Goal: Task Accomplishment & Management: Complete application form

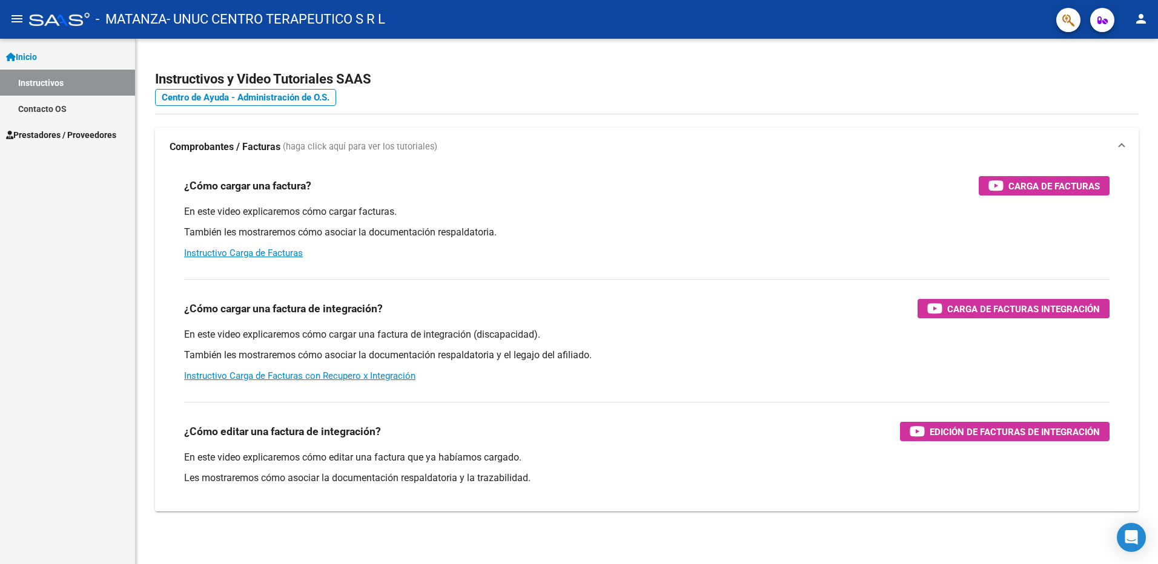
click at [51, 125] on link "Prestadores / Proveedores" at bounding box center [67, 135] width 135 height 26
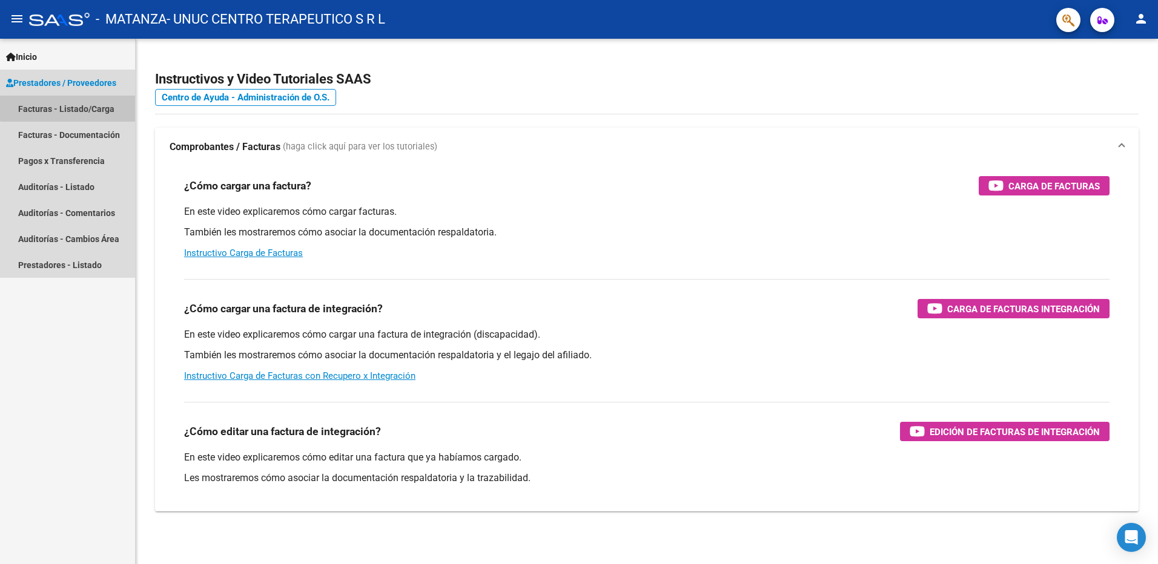
click at [76, 107] on link "Facturas - Listado/Carga" at bounding box center [67, 109] width 135 height 26
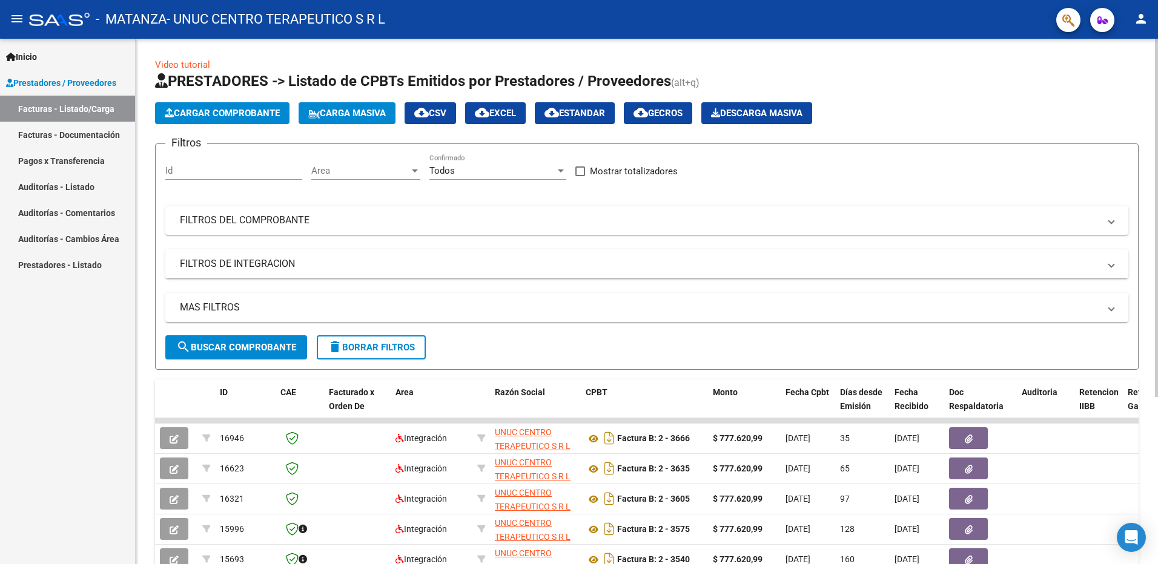
click at [247, 120] on button "Cargar Comprobante" at bounding box center [222, 113] width 134 height 22
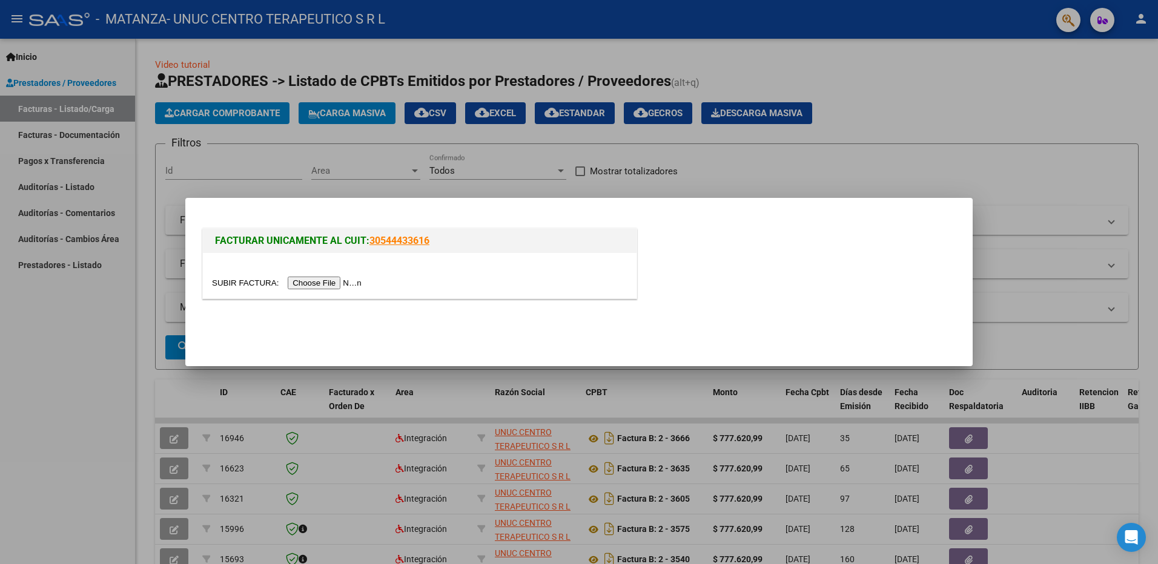
click at [321, 282] on input "file" at bounding box center [288, 283] width 153 height 13
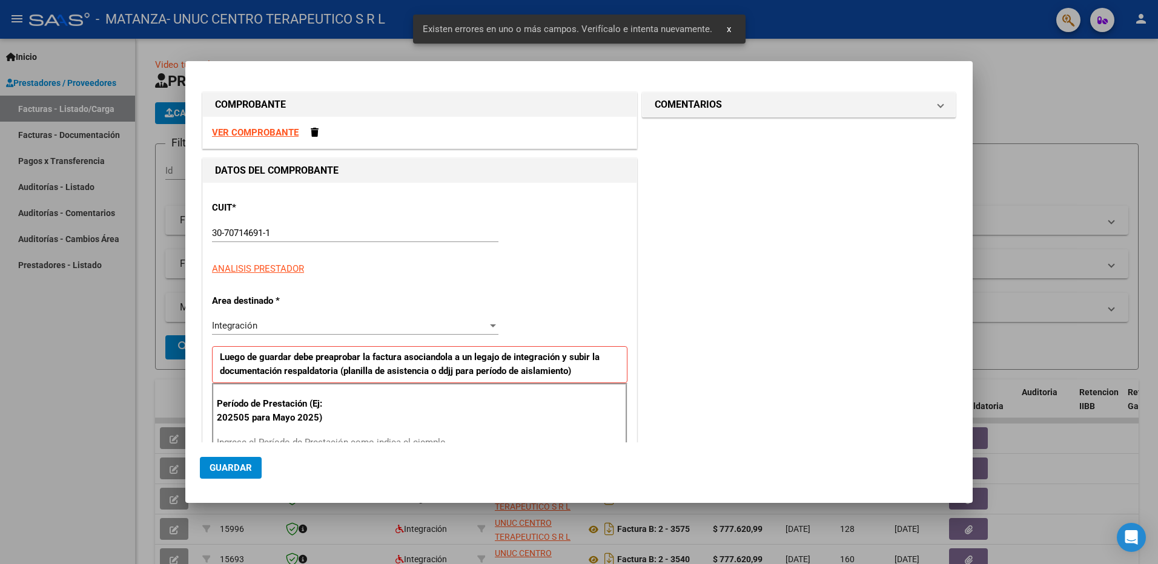
scroll to position [171, 0]
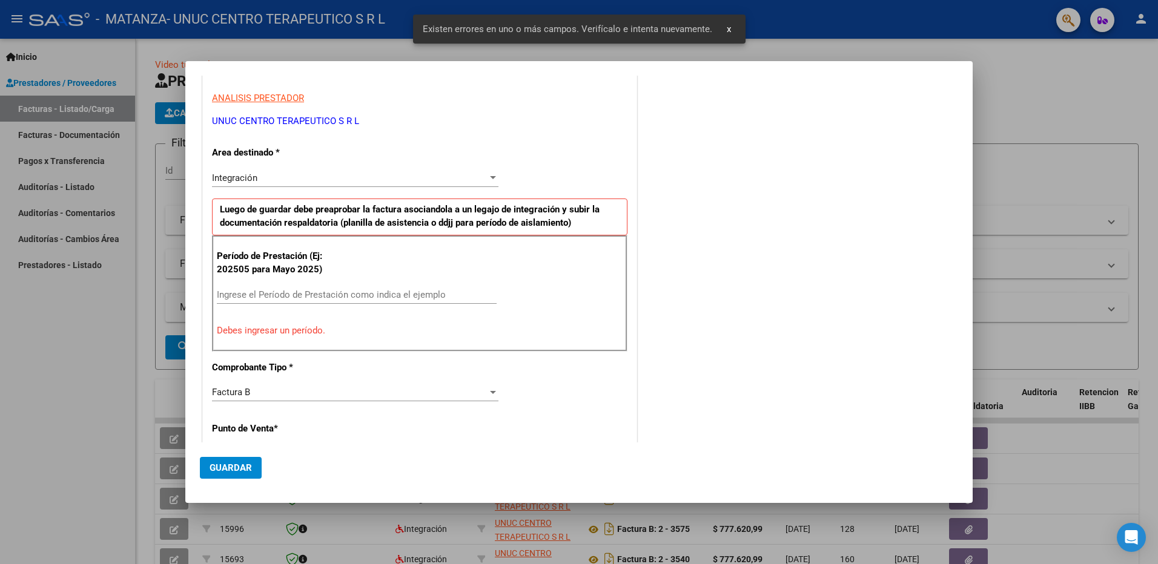
click at [260, 285] on div "Período de Prestación (Ej: 202505 para Mayo 2025) Ingrese el Período de Prestac…" at bounding box center [419, 293] width 415 height 116
click at [264, 294] on input "Ingrese el Período de Prestación como indica el ejemplo" at bounding box center [357, 294] width 280 height 11
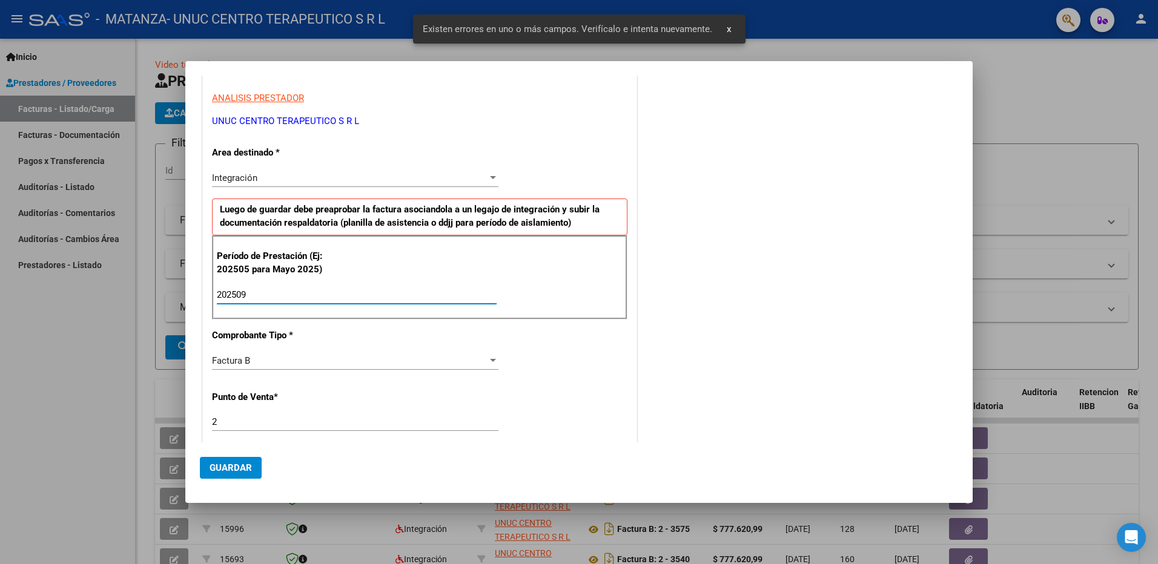
scroll to position [292, 0]
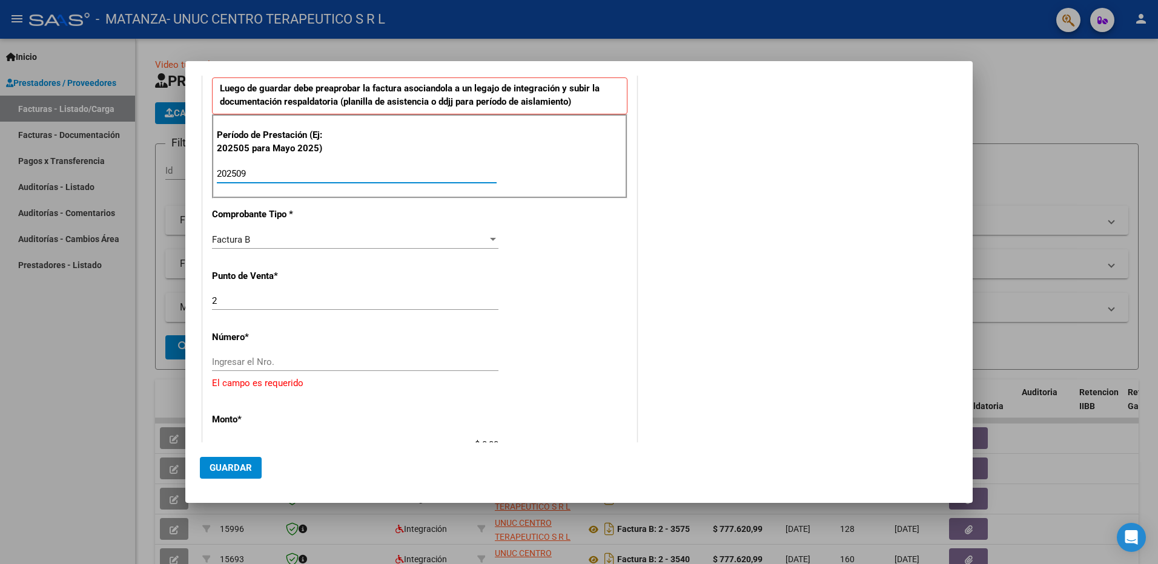
type input "202509"
click at [283, 353] on div "Ingresar el Nro." at bounding box center [355, 362] width 286 height 18
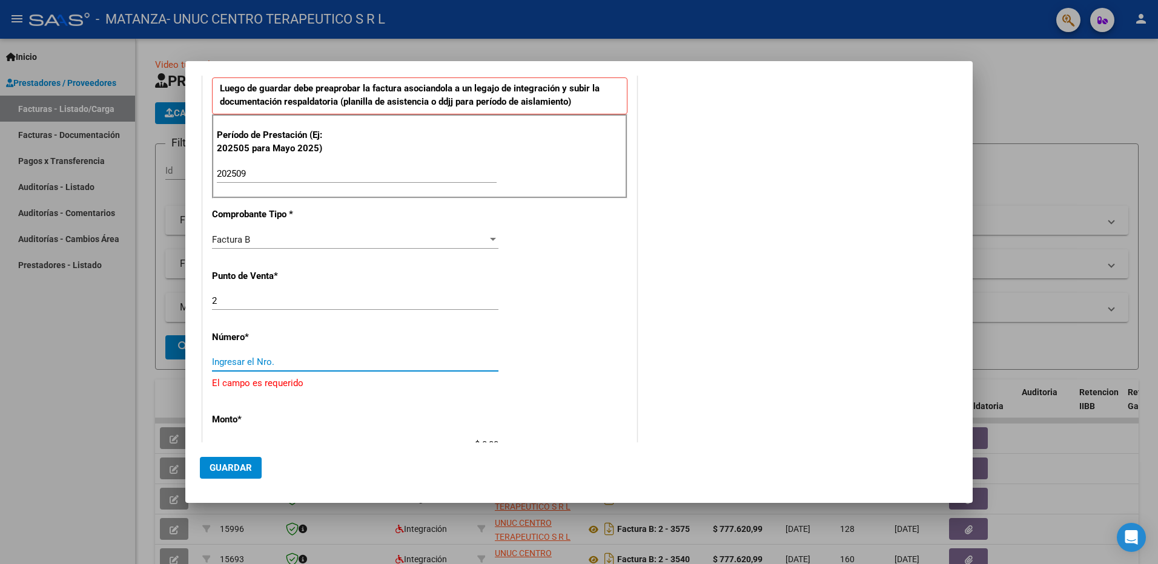
type input "9"
type input "3697"
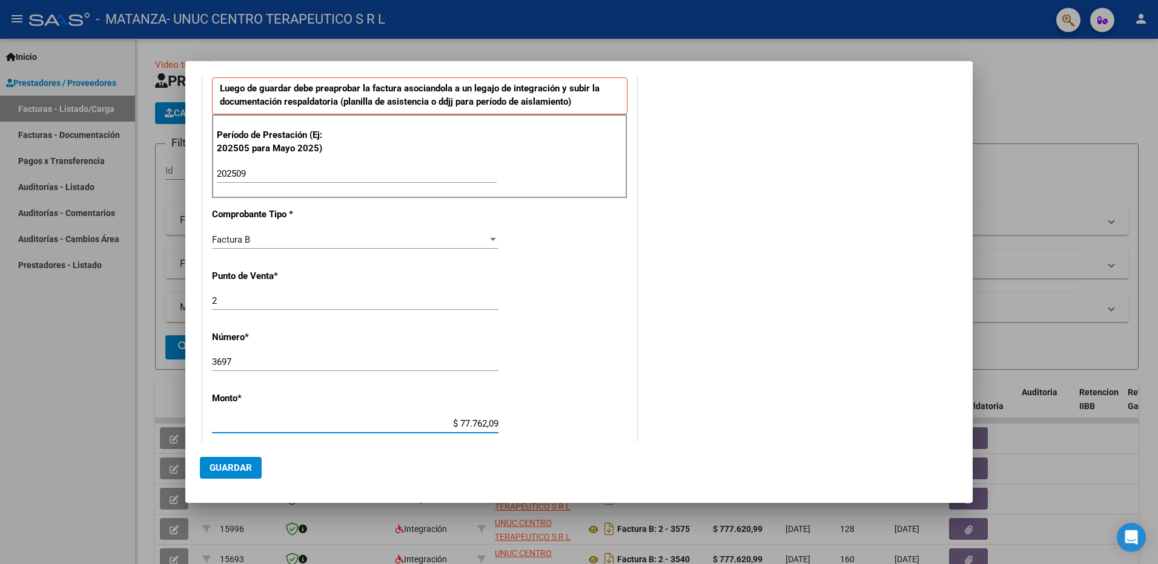
type input "$ 777.620,99"
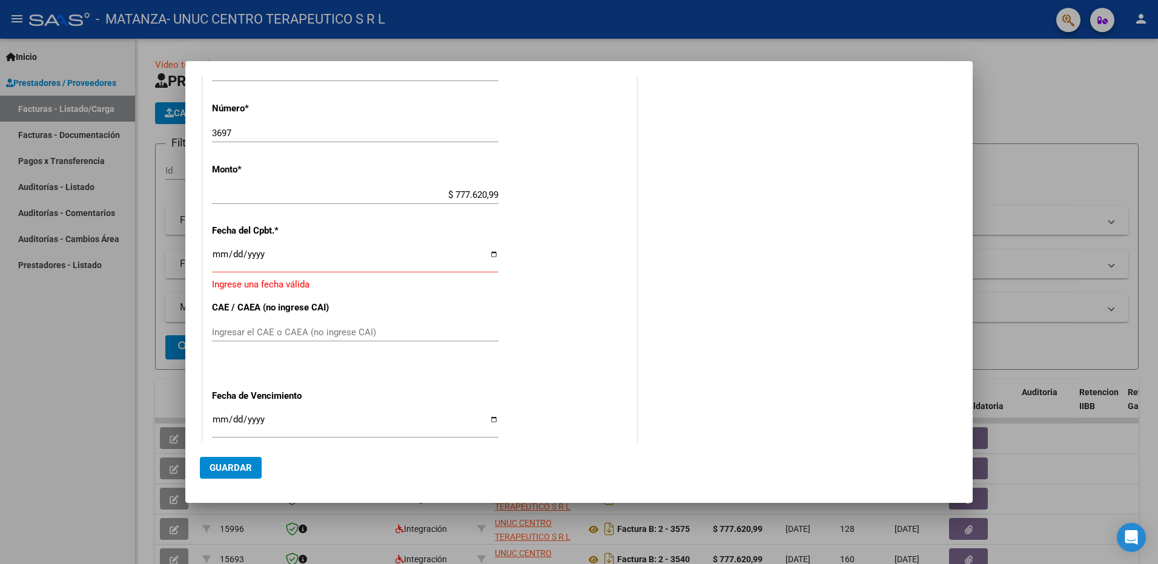
click at [490, 257] on input "Ingresar la fecha" at bounding box center [355, 258] width 286 height 19
type input "[DATE]"
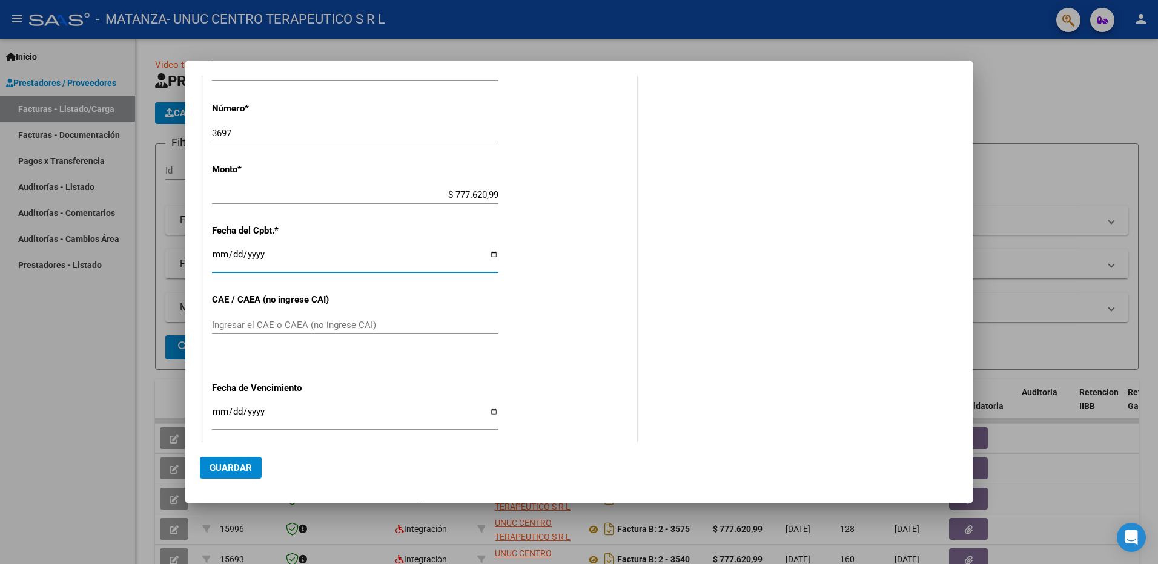
click at [276, 324] on input "Ingresar el CAE o CAEA (no ingrese CAI)" at bounding box center [355, 325] width 286 height 11
click at [262, 324] on input "Ingresar el CAE o CAEA (no ingrese CAI)" at bounding box center [355, 325] width 286 height 11
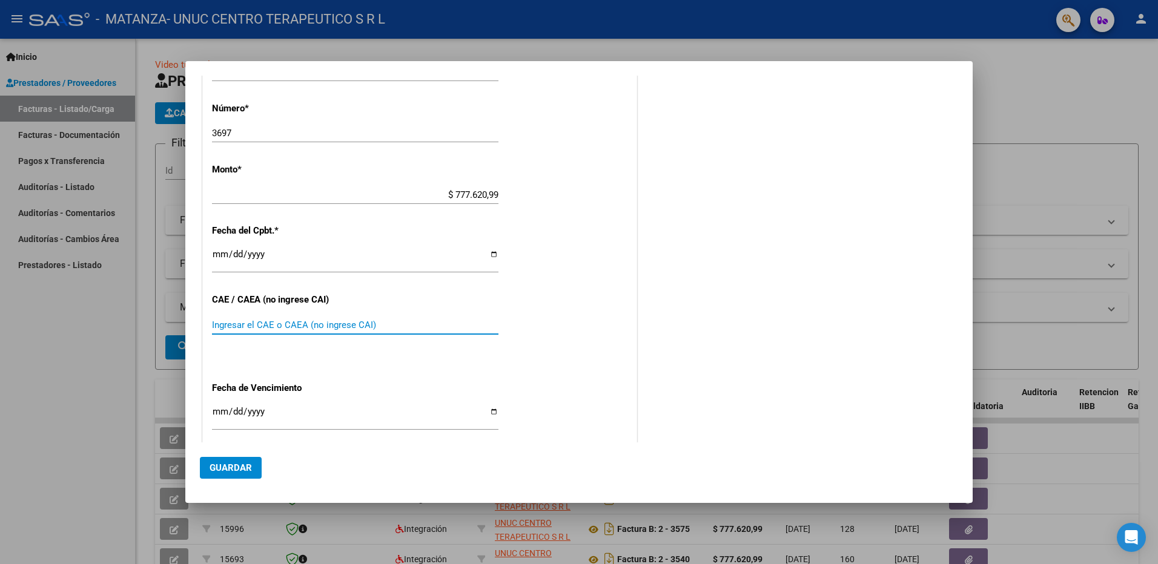
paste input "75401947998109"
type input "75401947998109"
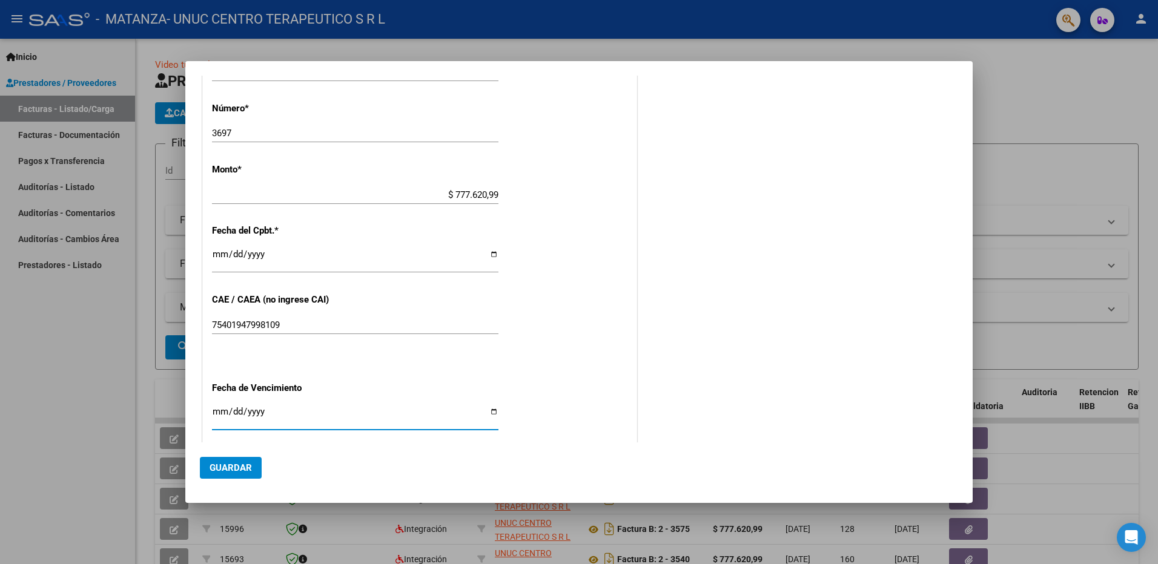
click at [488, 418] on input "Ingresar la fecha" at bounding box center [355, 416] width 286 height 19
click at [489, 410] on input "Ingresar la fecha" at bounding box center [355, 416] width 286 height 19
type input "[DATE]"
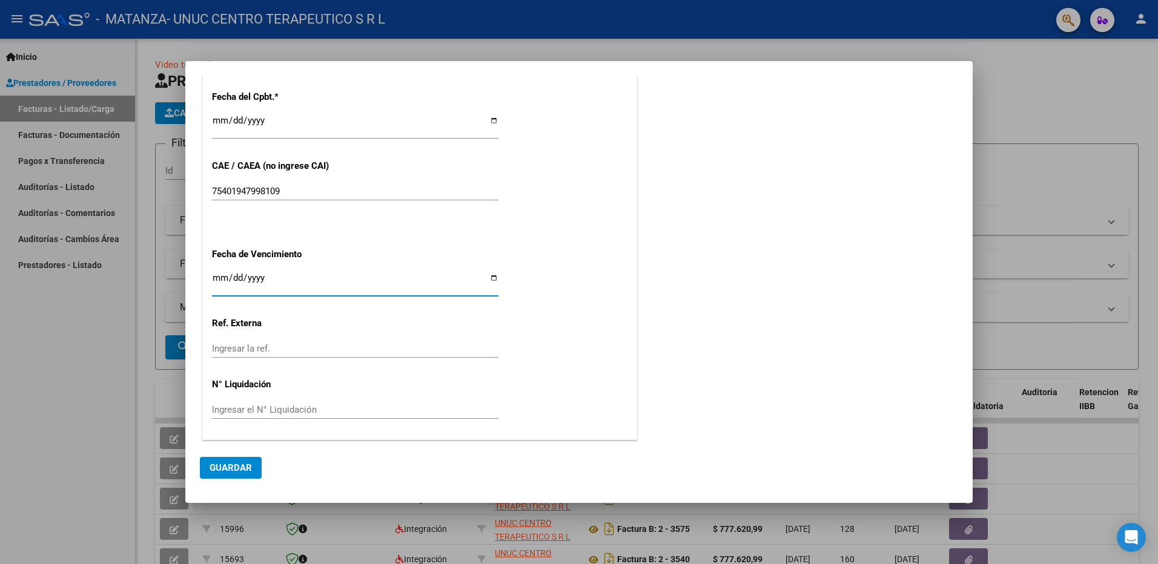
click at [233, 463] on span "Guardar" at bounding box center [230, 468] width 42 height 11
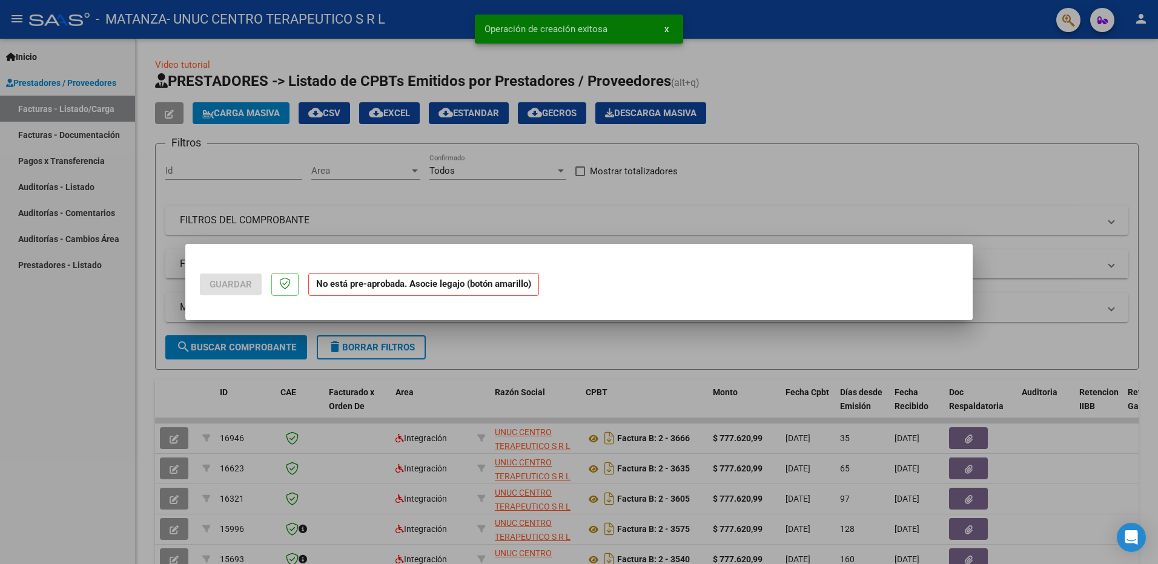
scroll to position [0, 0]
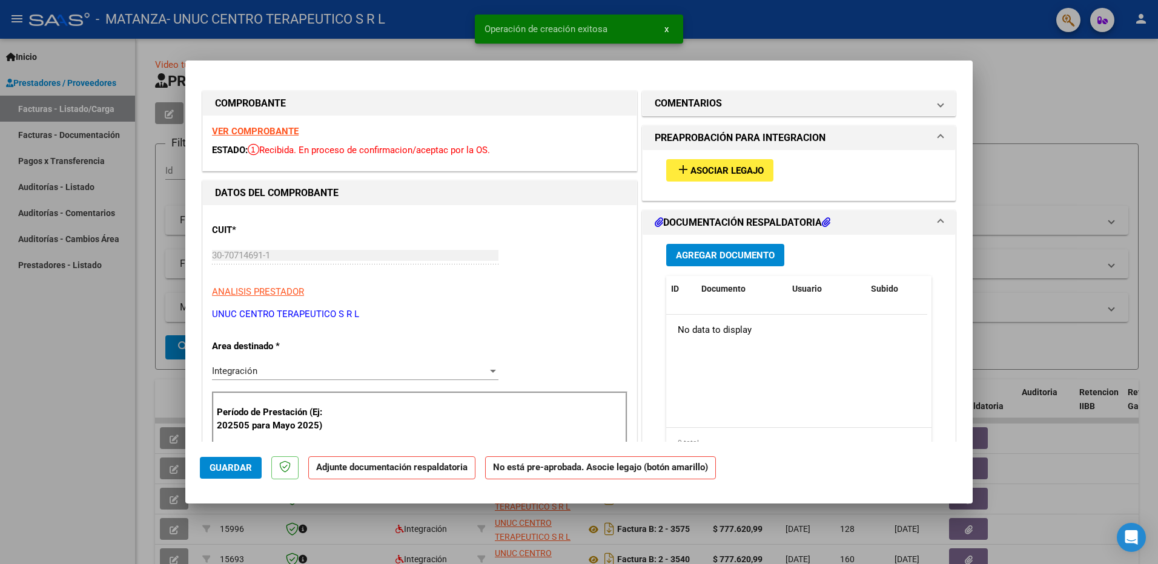
click at [738, 171] on span "Asociar Legajo" at bounding box center [726, 170] width 73 height 11
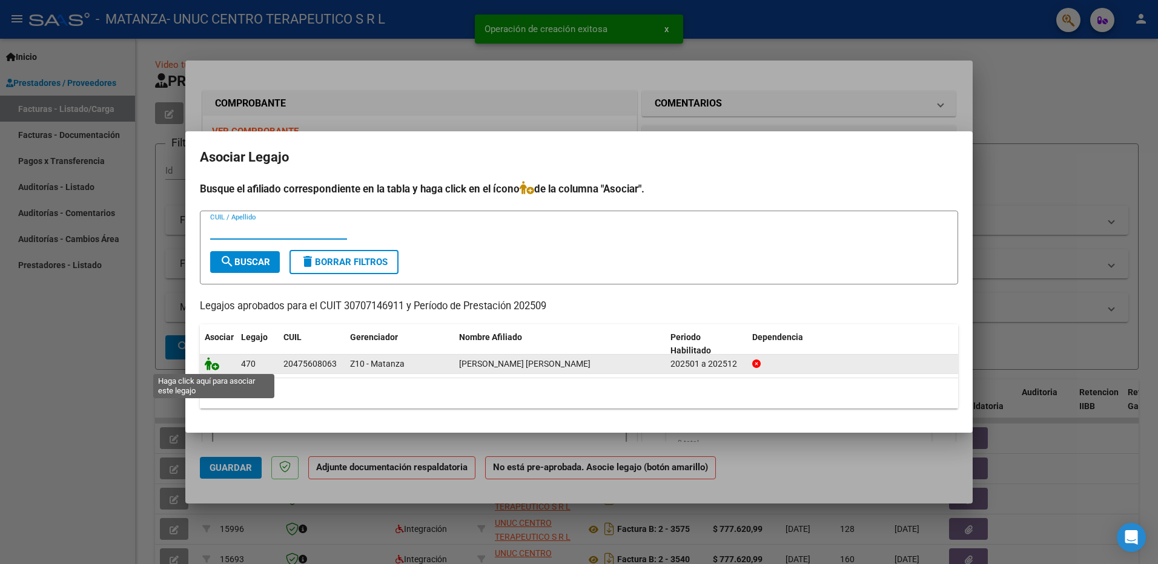
click at [212, 363] on icon at bounding box center [212, 363] width 15 height 13
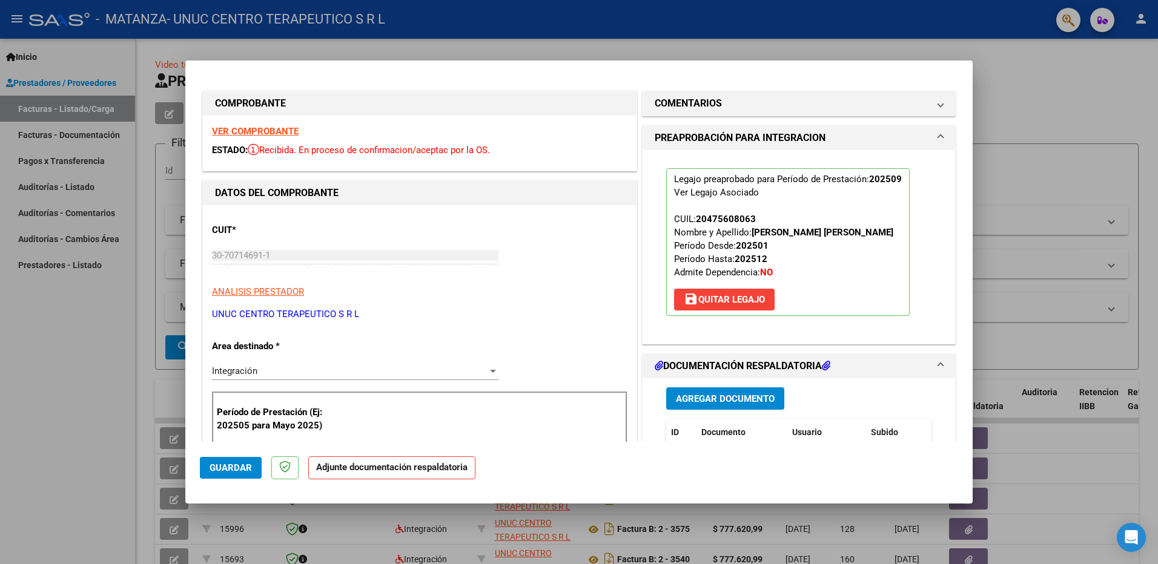
click at [706, 400] on span "Agregar Documento" at bounding box center [725, 399] width 99 height 11
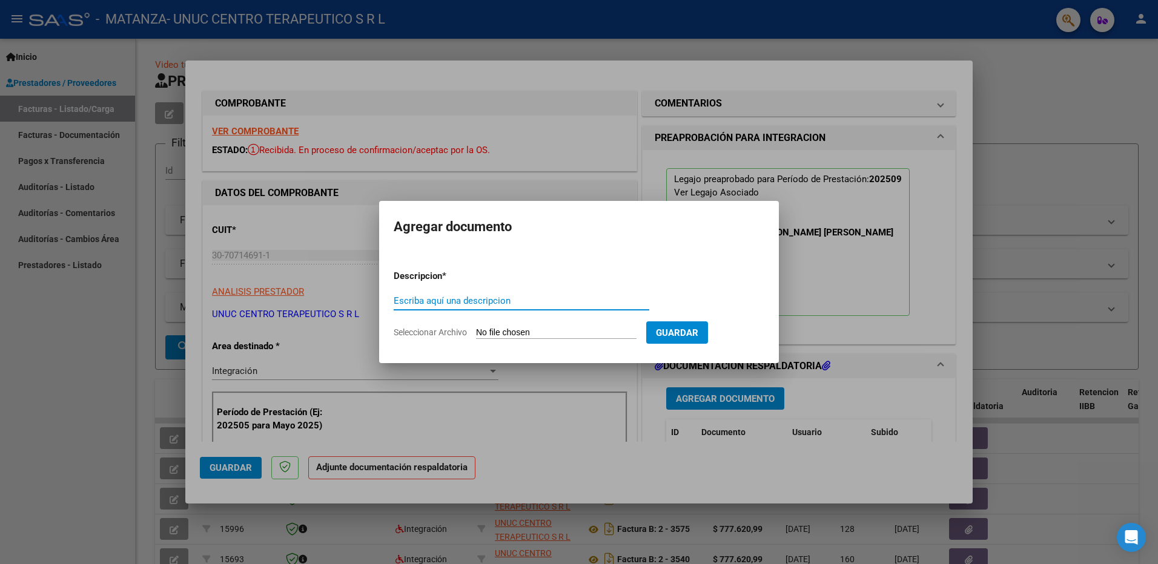
click at [524, 301] on input "Escriba aquí una descripcion" at bounding box center [521, 300] width 255 height 11
type input "INFORME"
click at [447, 334] on span "Seleccionar Archivo" at bounding box center [430, 333] width 73 height 10
click at [476, 334] on input "Seleccionar Archivo" at bounding box center [556, 334] width 160 height 12
type input "C:\fakepath\Informe general septiembre 2025.pdf"
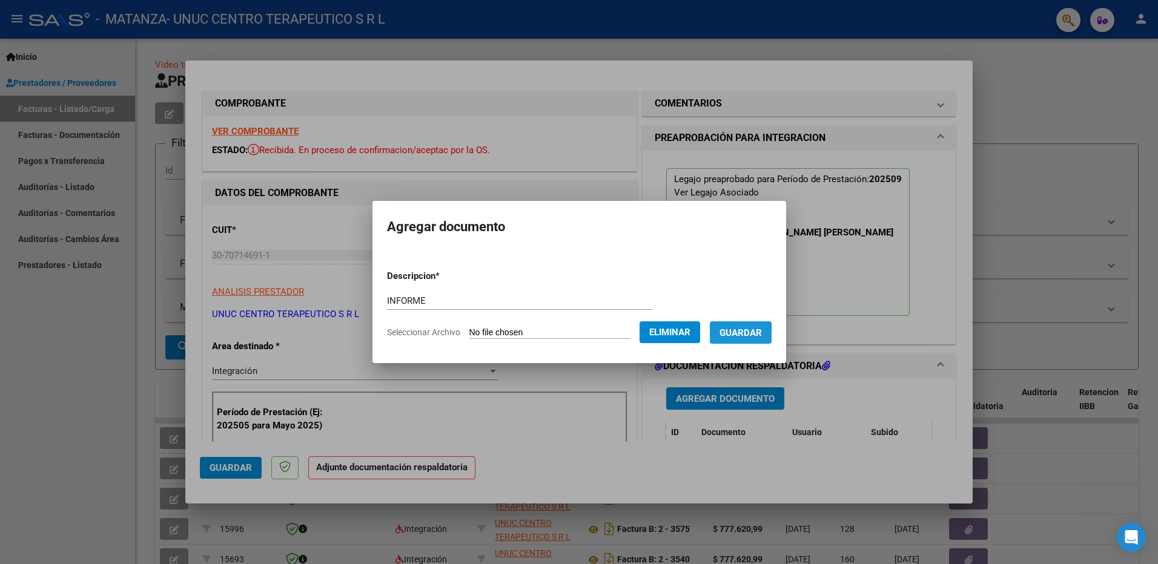
click at [739, 338] on span "Guardar" at bounding box center [740, 333] width 42 height 11
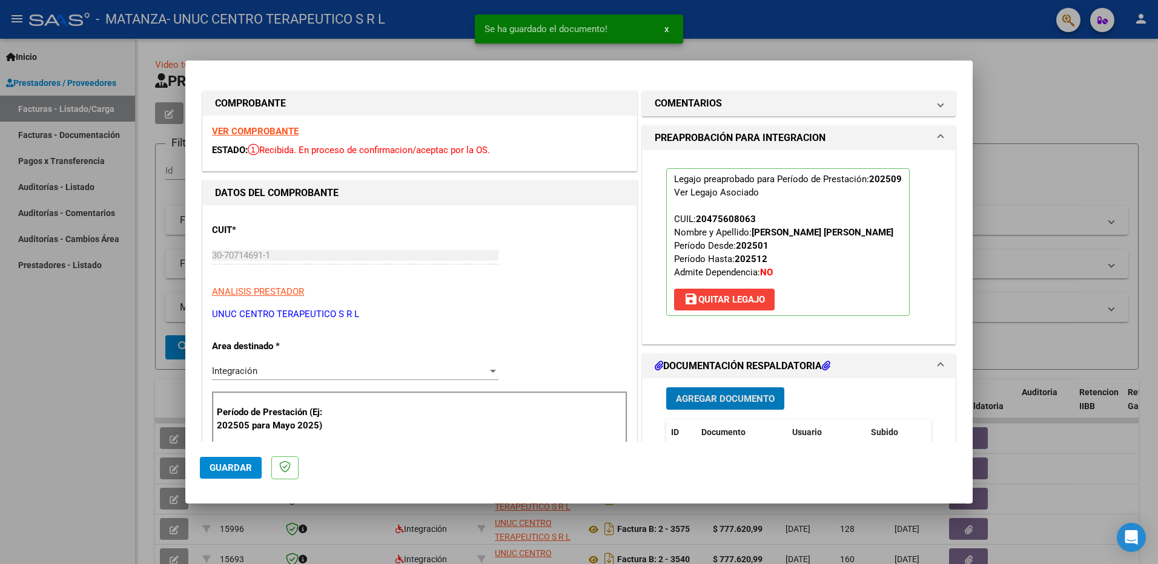
click at [744, 401] on span "Agregar Documento" at bounding box center [725, 399] width 99 height 11
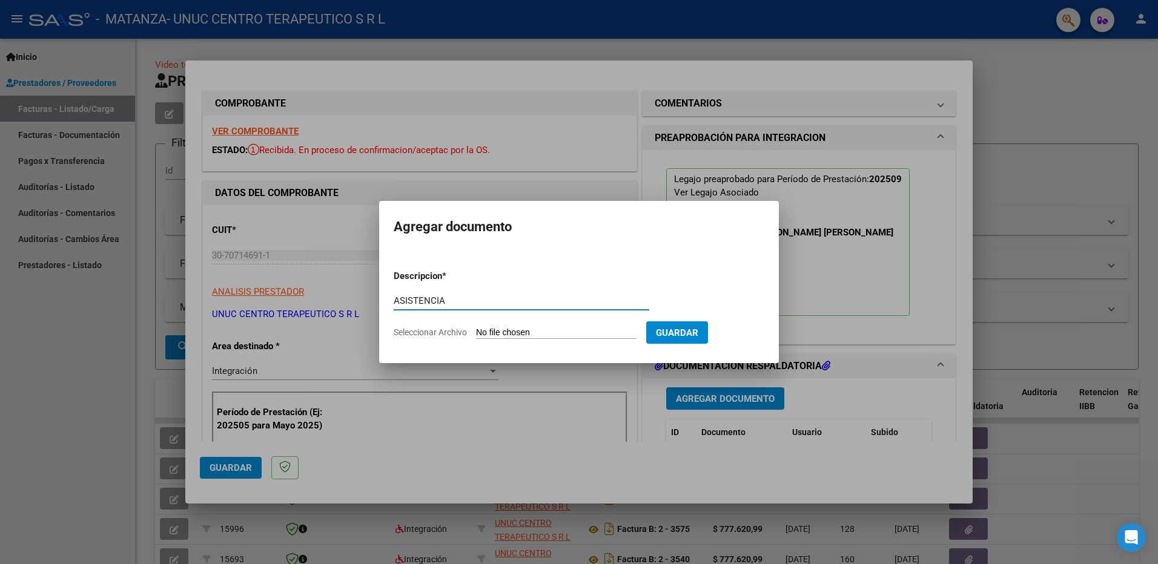
type input "ASISTENCIA"
click at [452, 332] on span "Seleccionar Archivo" at bounding box center [430, 333] width 73 height 10
click at [476, 332] on input "Seleccionar Archivo" at bounding box center [556, 334] width 160 height 12
type input "C:\fakepath\[PERSON_NAME] [DATE].pdf"
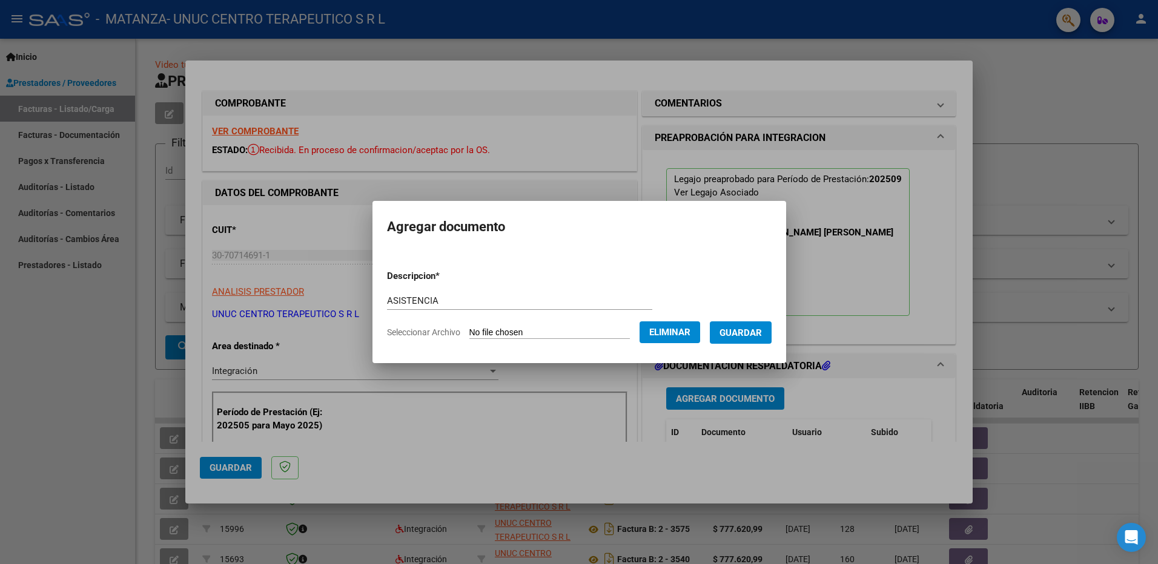
click at [739, 332] on span "Guardar" at bounding box center [740, 333] width 42 height 11
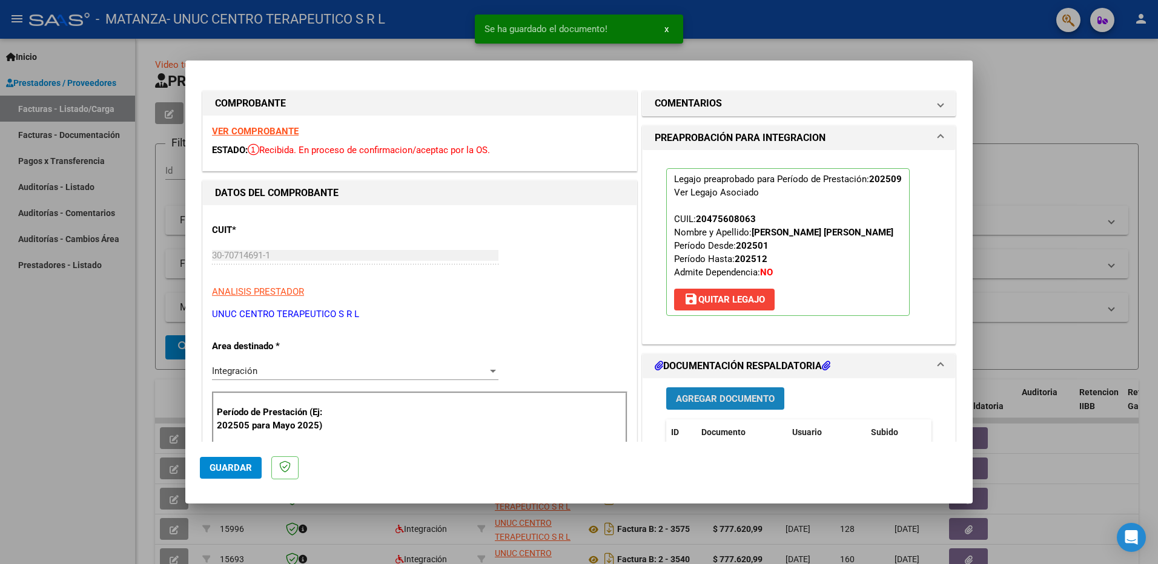
click at [734, 402] on span "Agregar Documento" at bounding box center [725, 399] width 99 height 11
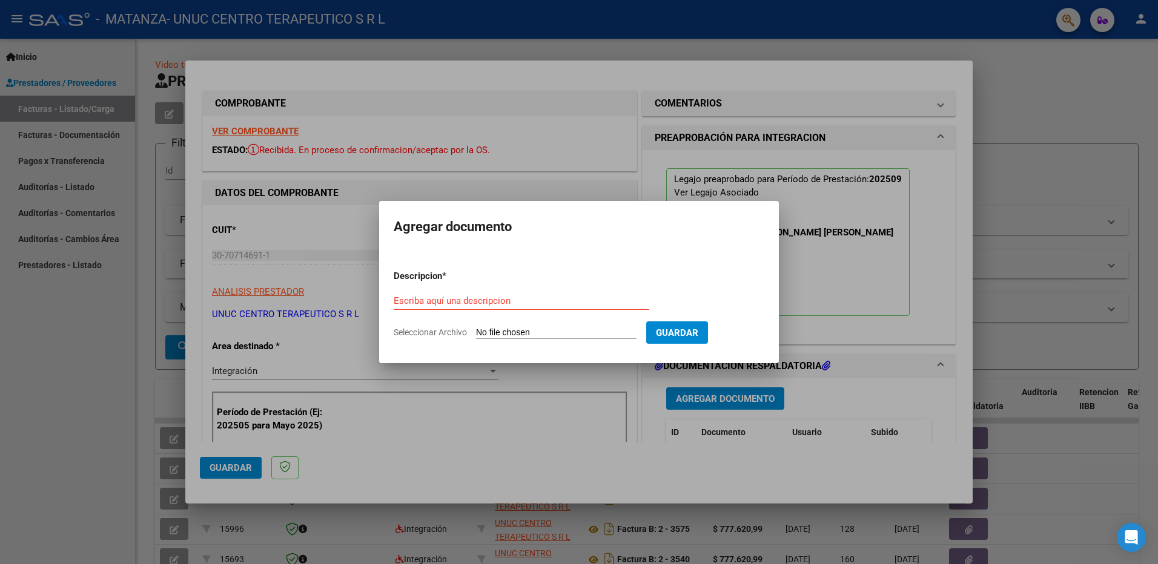
click at [430, 302] on input "Escriba aquí una descripcion" at bounding box center [521, 300] width 255 height 11
type input "AUTORIZACION"
click at [432, 328] on app-file-uploader "Seleccionar Archivo" at bounding box center [520, 332] width 252 height 11
click at [432, 333] on span "Seleccionar Archivo" at bounding box center [430, 333] width 73 height 10
click at [476, 333] on input "Seleccionar Archivo" at bounding box center [556, 334] width 160 height 12
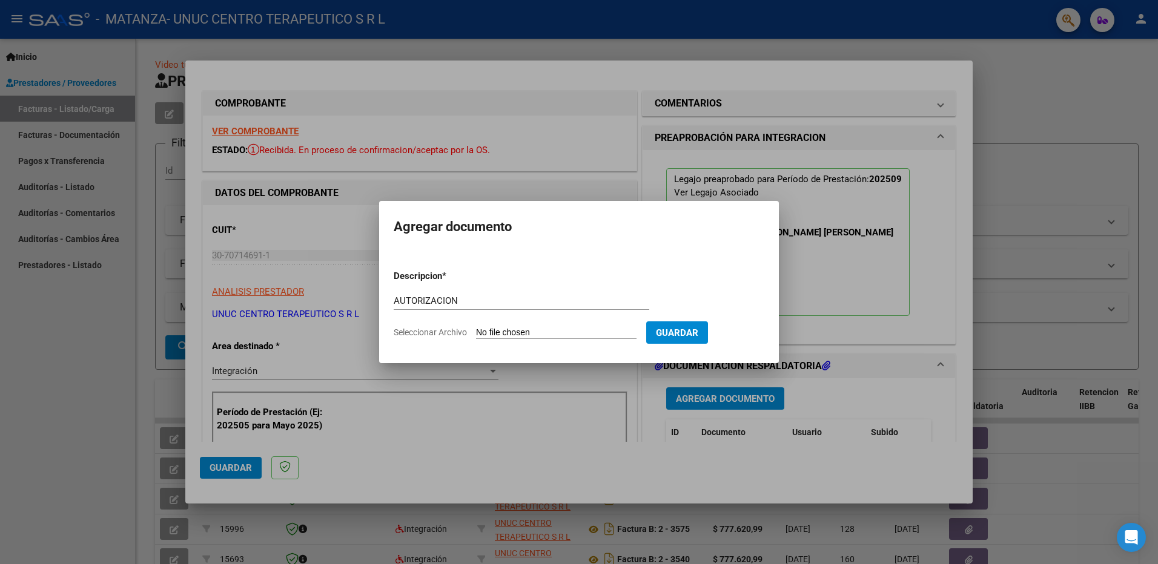
type input "C:\fakepath\AUTORIZACION [PERSON_NAME](UNUC).pdf"
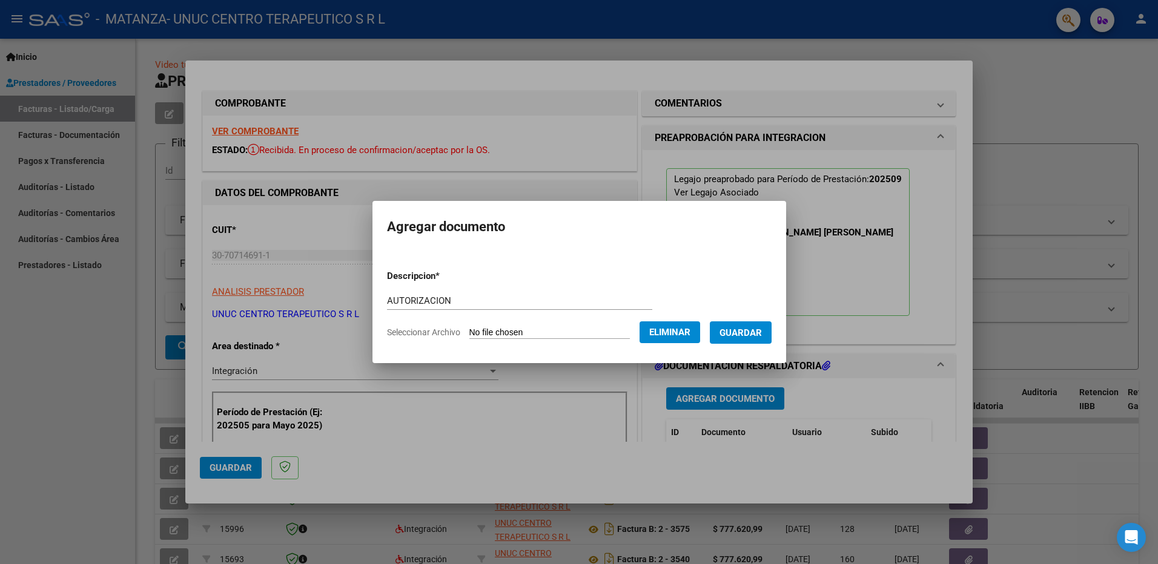
click at [742, 337] on span "Guardar" at bounding box center [740, 333] width 42 height 11
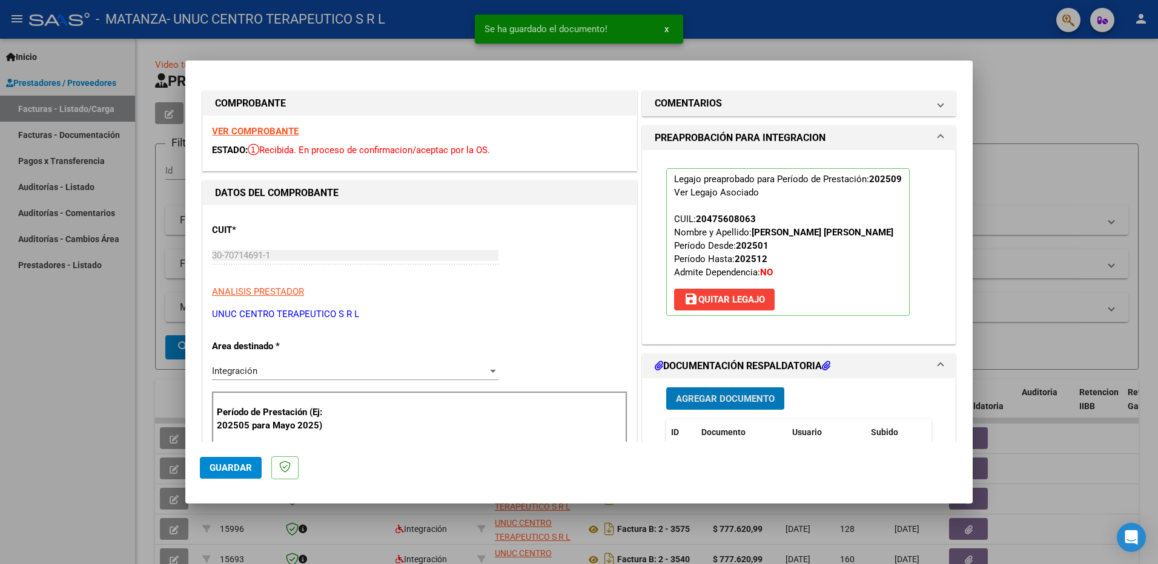
scroll to position [303, 0]
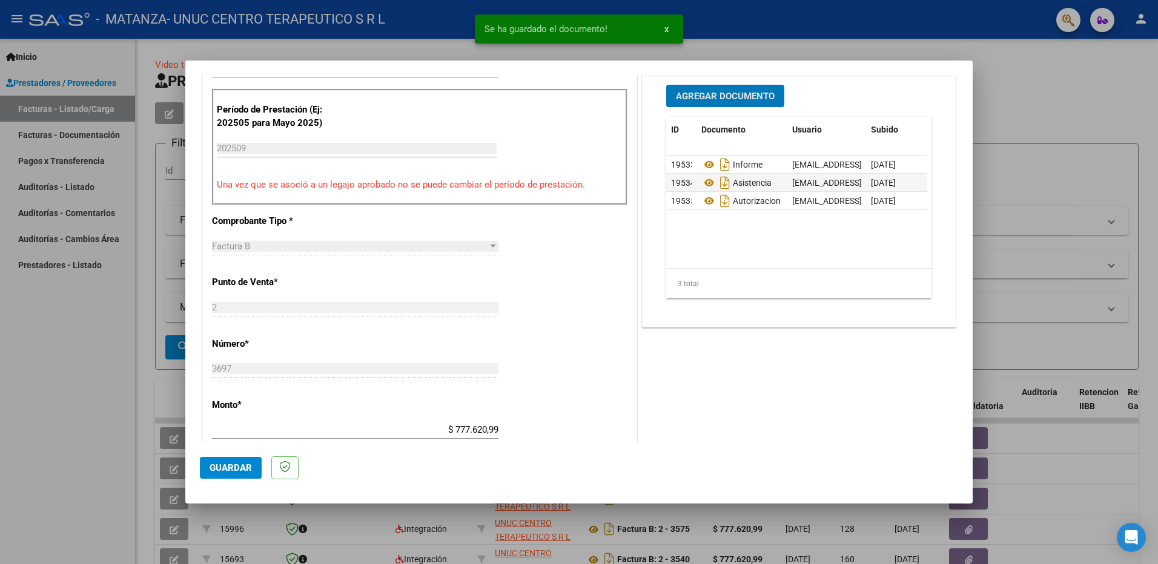
click at [231, 472] on span "Guardar" at bounding box center [230, 468] width 42 height 11
click at [62, 379] on div at bounding box center [579, 282] width 1158 height 564
type input "$ 0,00"
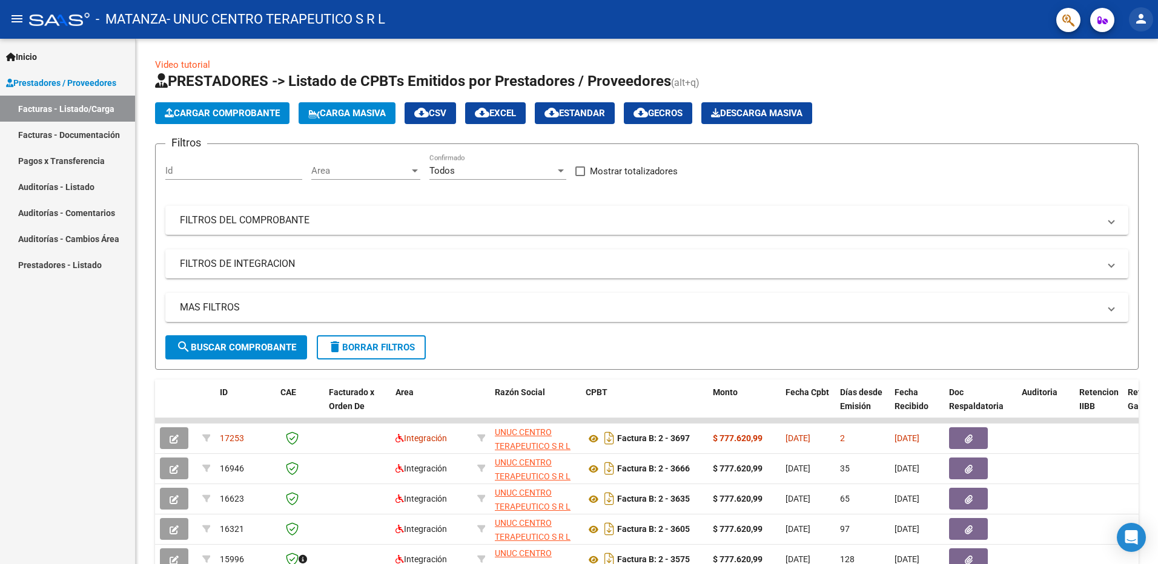
click at [1147, 19] on mat-icon "person" at bounding box center [1140, 19] width 15 height 15
click at [1113, 82] on button "exit_to_app Salir" at bounding box center [1116, 79] width 74 height 29
